Goal: Understand process/instructions: Learn how to perform a task or action

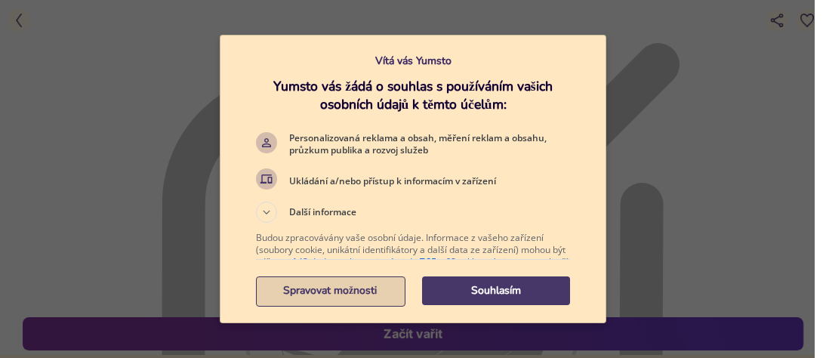
click at [333, 292] on p "Spravovat možnosti" at bounding box center [330, 290] width 148 height 15
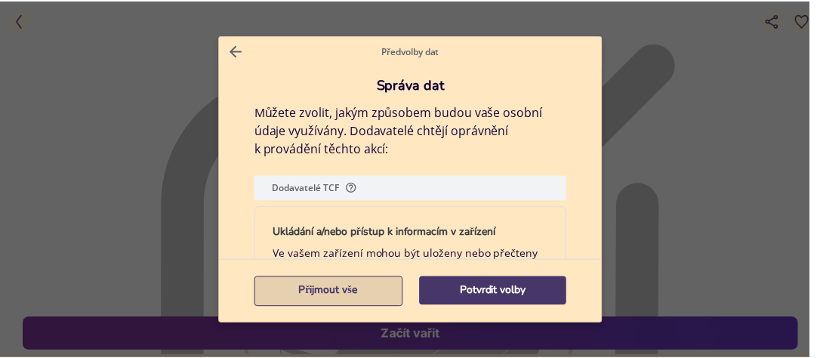
scroll to position [30, 0]
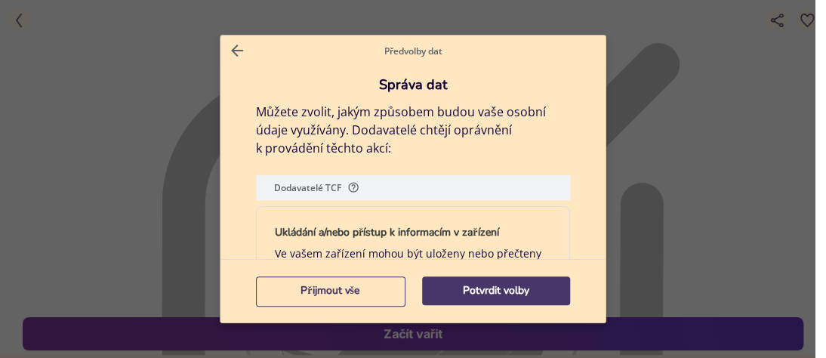
click at [559, 227] on div "Ukládání a/nebo přístup k informacím v zařízení Ve vašem zařízení mohou být ulo…" at bounding box center [413, 282] width 314 height 152
click at [512, 295] on p "Potvrdit volby" at bounding box center [496, 290] width 148 height 15
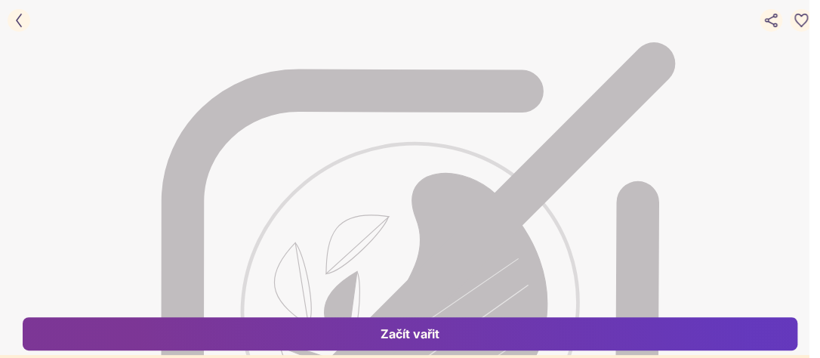
scroll to position [121, 0]
click at [487, 334] on div "Začít vařit" at bounding box center [409, 333] width 741 height 17
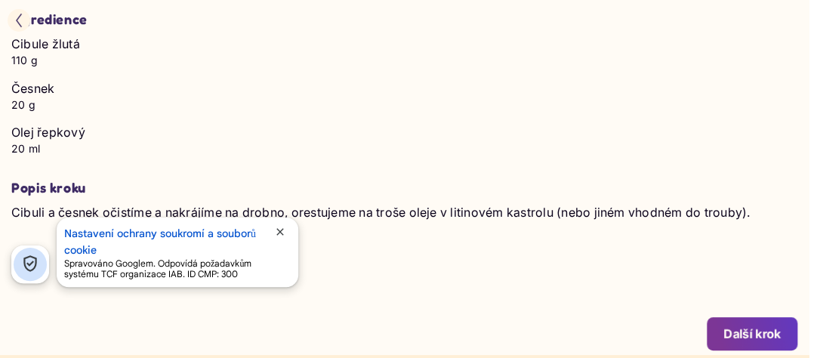
scroll to position [171, 0]
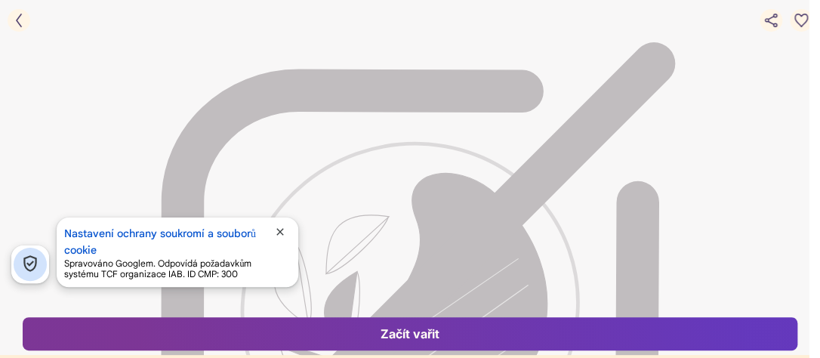
scroll to position [121, 0]
